Goal: Find contact information: Find contact information

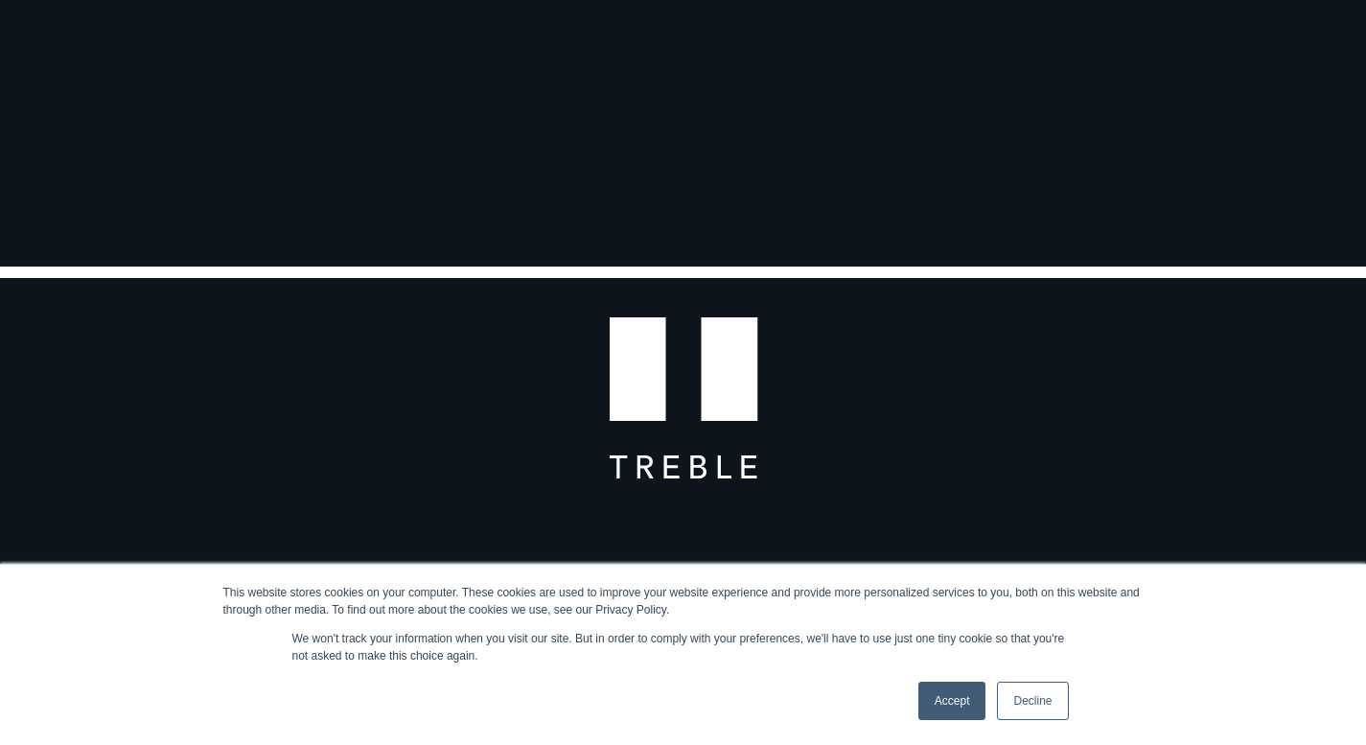
scroll to position [107, 0]
click at [936, 698] on link "Accept" at bounding box center [953, 701] width 68 height 38
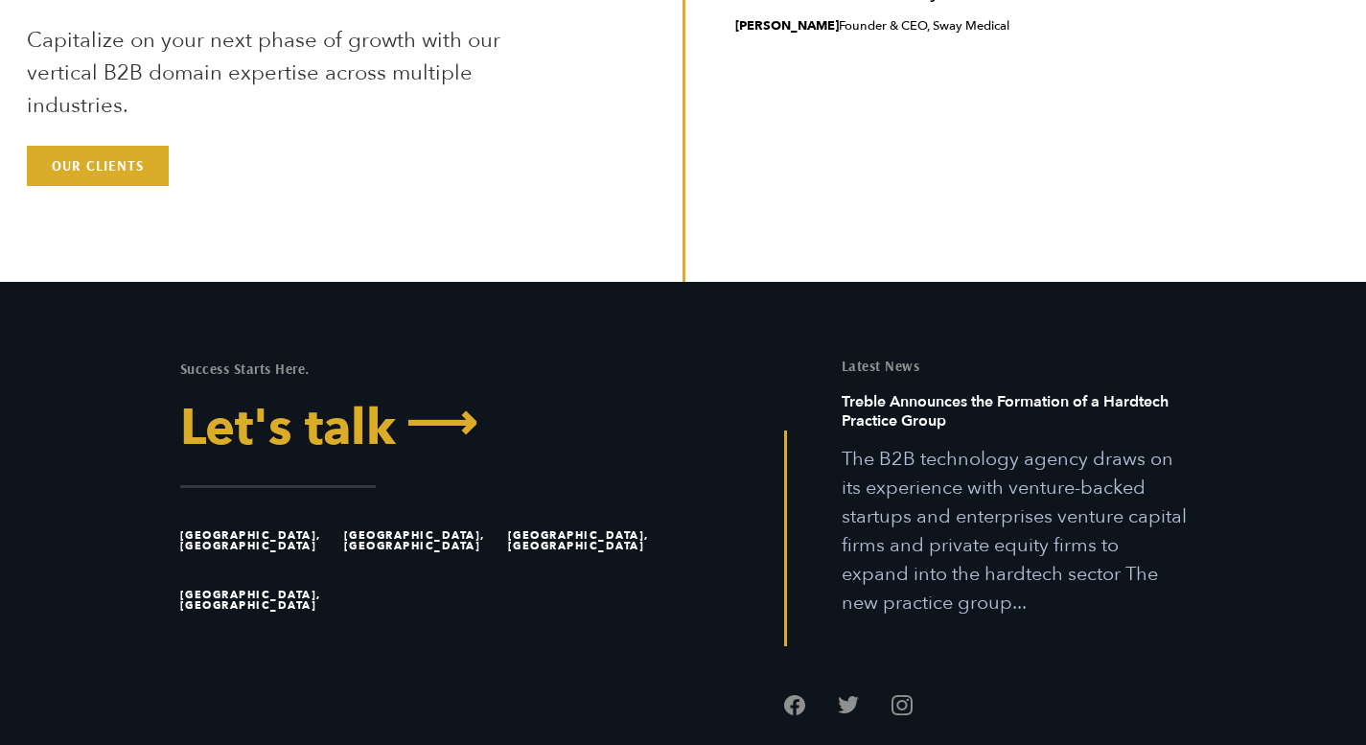
scroll to position [5360, 0]
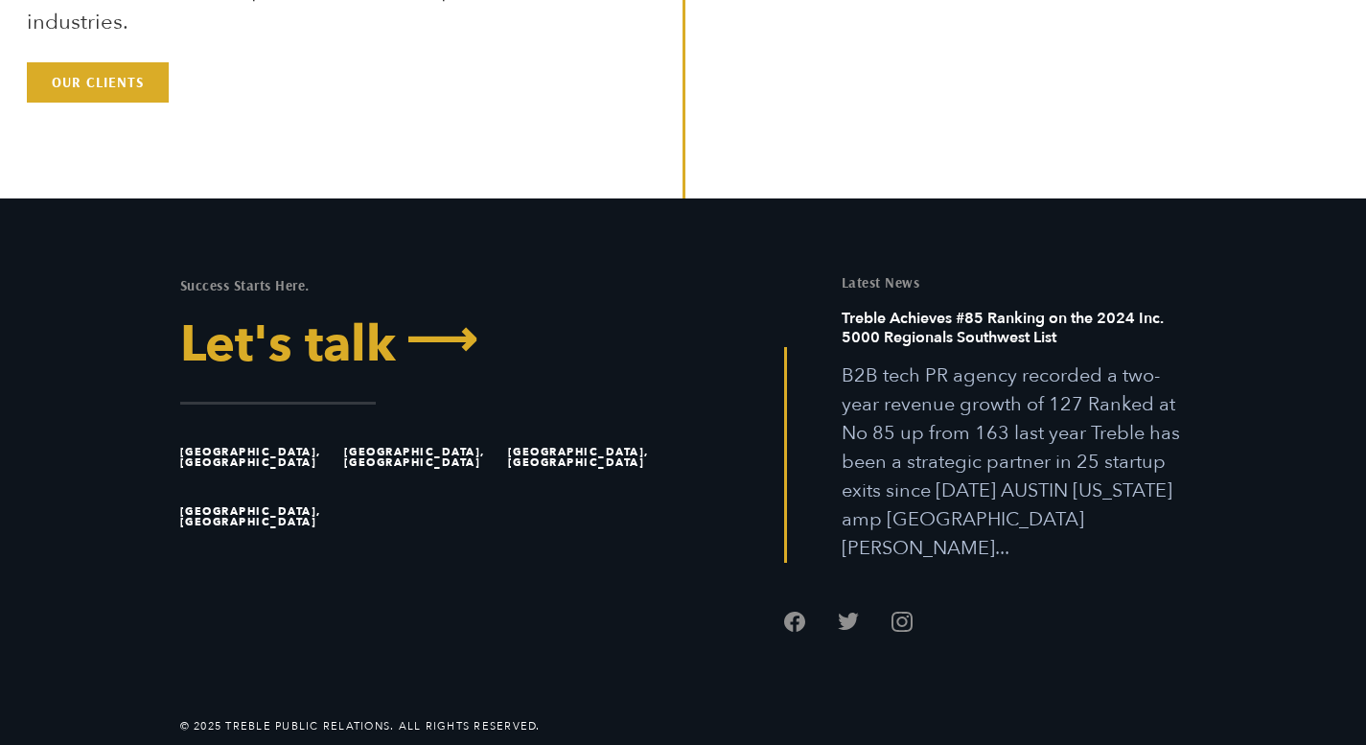
click at [397, 353] on link "Let's talk ⟶" at bounding box center [424, 345] width 489 height 50
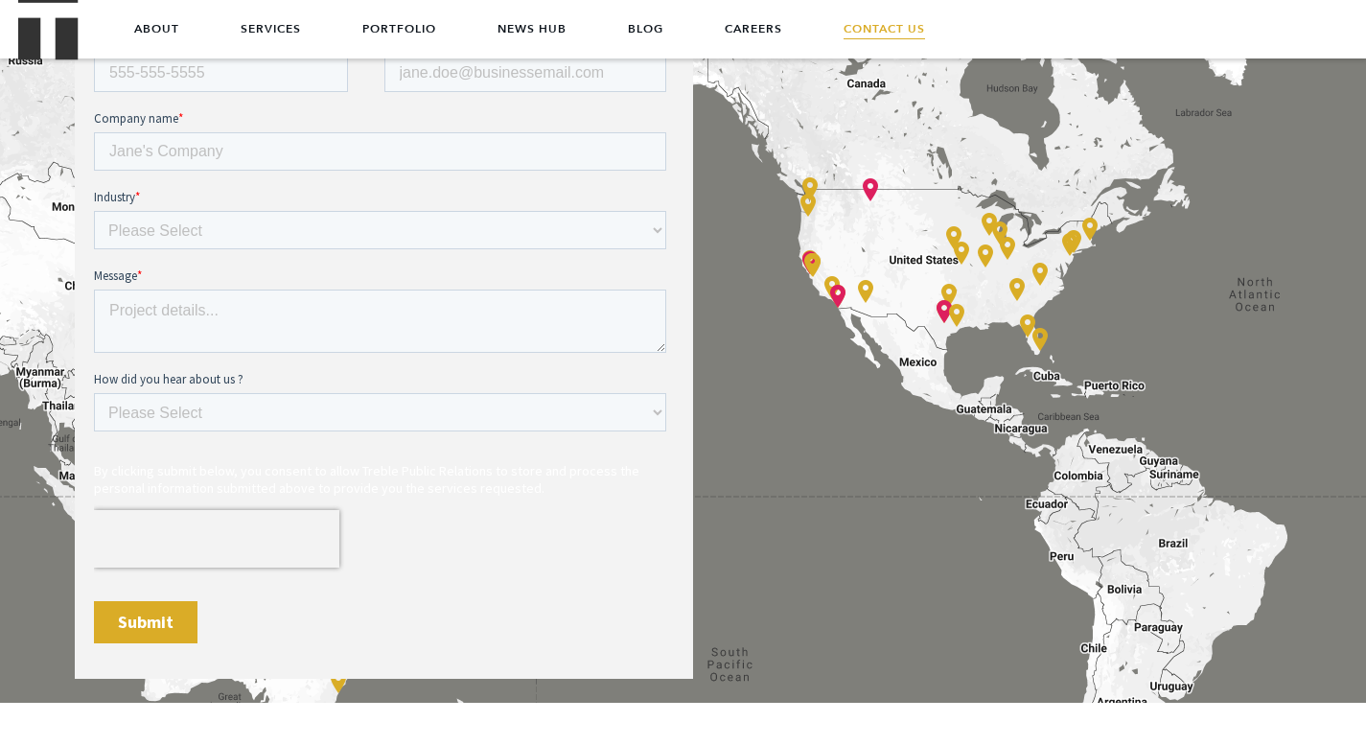
scroll to position [915, 0]
